Goal: Task Accomplishment & Management: Use online tool/utility

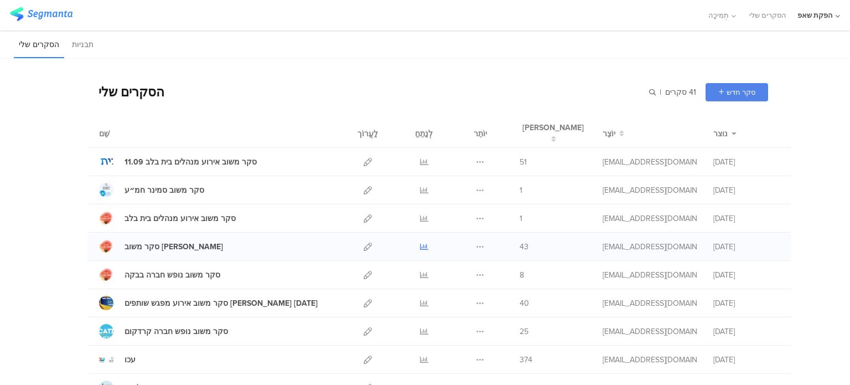
click at [420, 250] on icon at bounding box center [424, 246] width 8 height 8
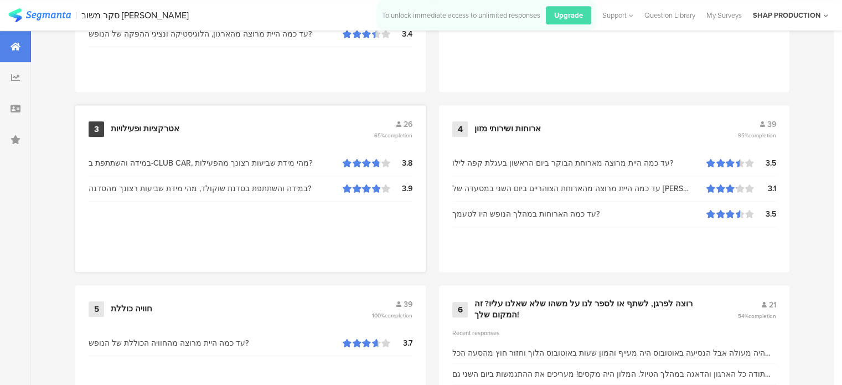
scroll to position [698, 0]
